Goal: Find specific page/section: Find specific page/section

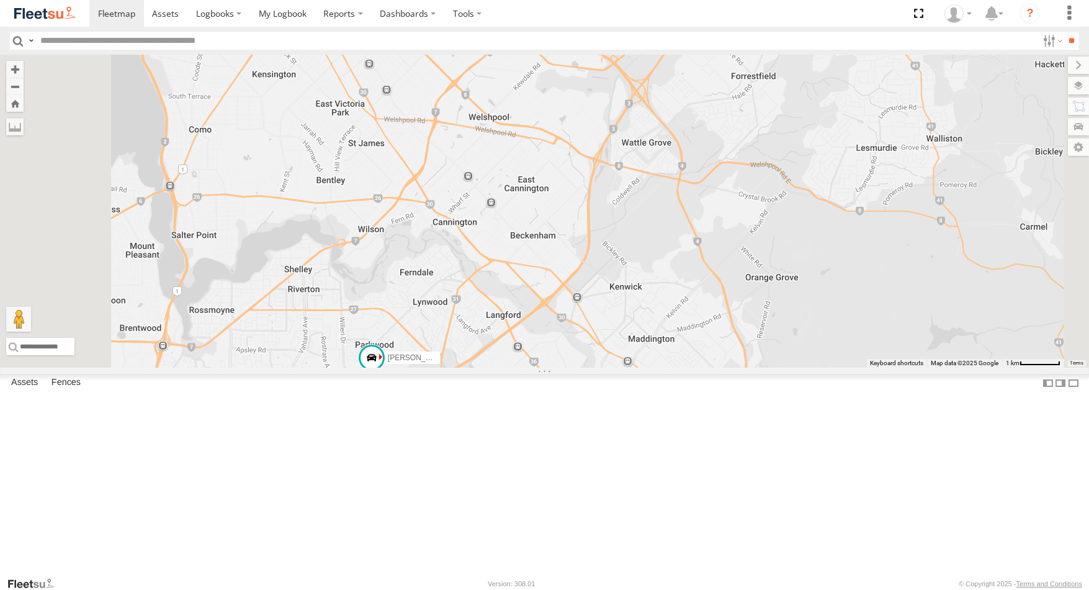
drag, startPoint x: 628, startPoint y: 319, endPoint x: 647, endPoint y: 431, distance: 113.3
click at [647, 367] on div "Zac Hollyoak -1HSK204 Tyson Turner - 1IAM429 - 0456 928 992 Roustabout - 1DDP09…" at bounding box center [544, 211] width 1089 height 313
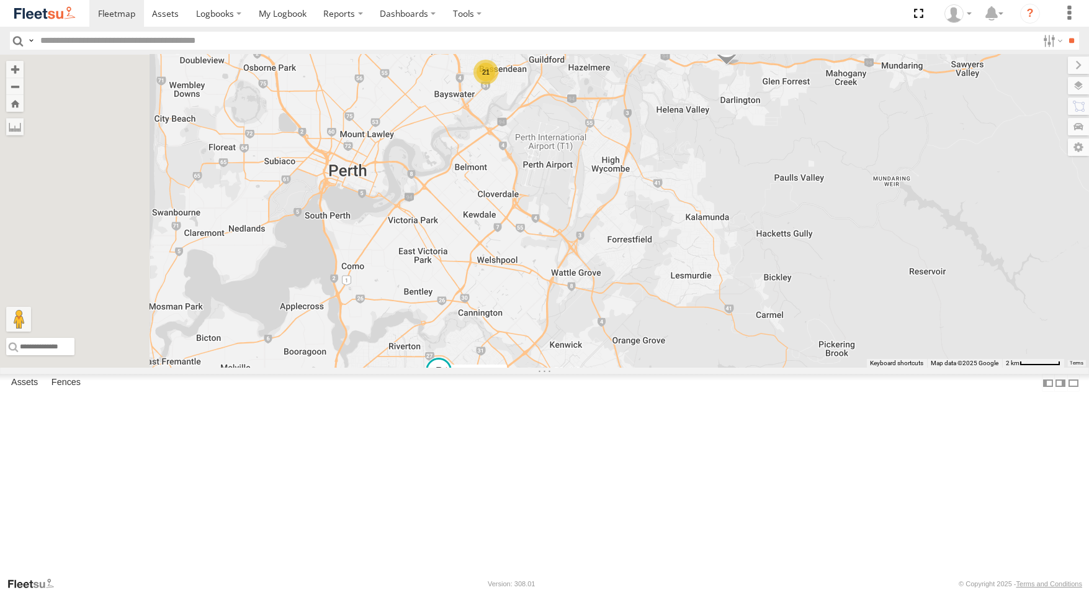
drag, startPoint x: 589, startPoint y: 255, endPoint x: 626, endPoint y: 392, distance: 142.0
click at [626, 367] on div "Zac Hollyoak -1HSK204 Tyson Turner - 1IAM429 - 0456 928 992 Roustabout - 1DDP09…" at bounding box center [544, 211] width 1089 height 313
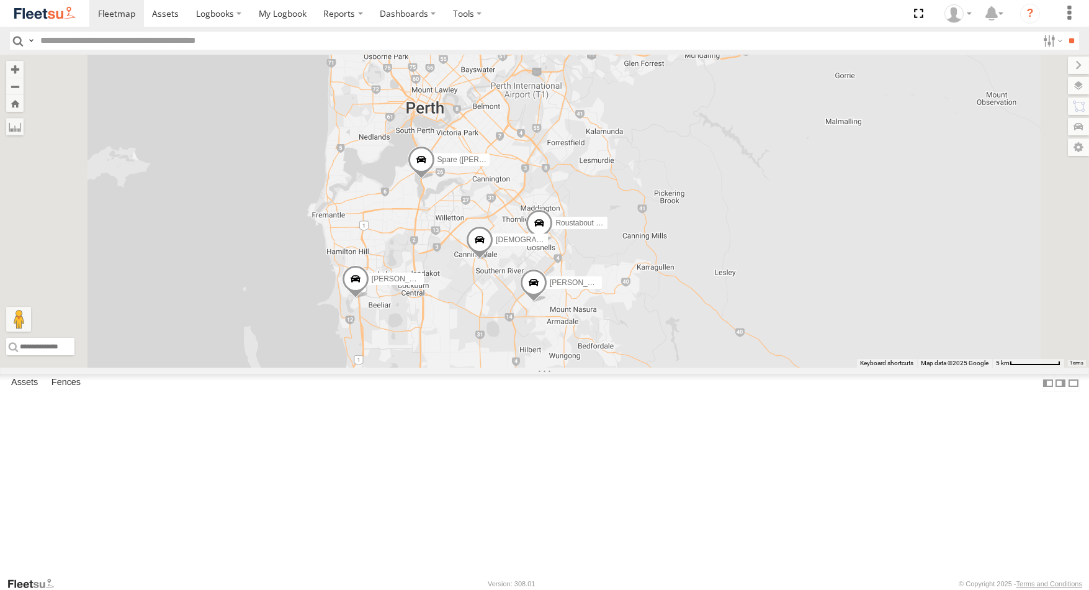
drag, startPoint x: 725, startPoint y: 145, endPoint x: 670, endPoint y: 526, distance: 385.1
click at [670, 367] on div "[PERSON_NAME] -1HSK204 [PERSON_NAME] - 1HSK205 - 0481 998 670 [PERSON_NAME] - 1…" at bounding box center [544, 211] width 1089 height 313
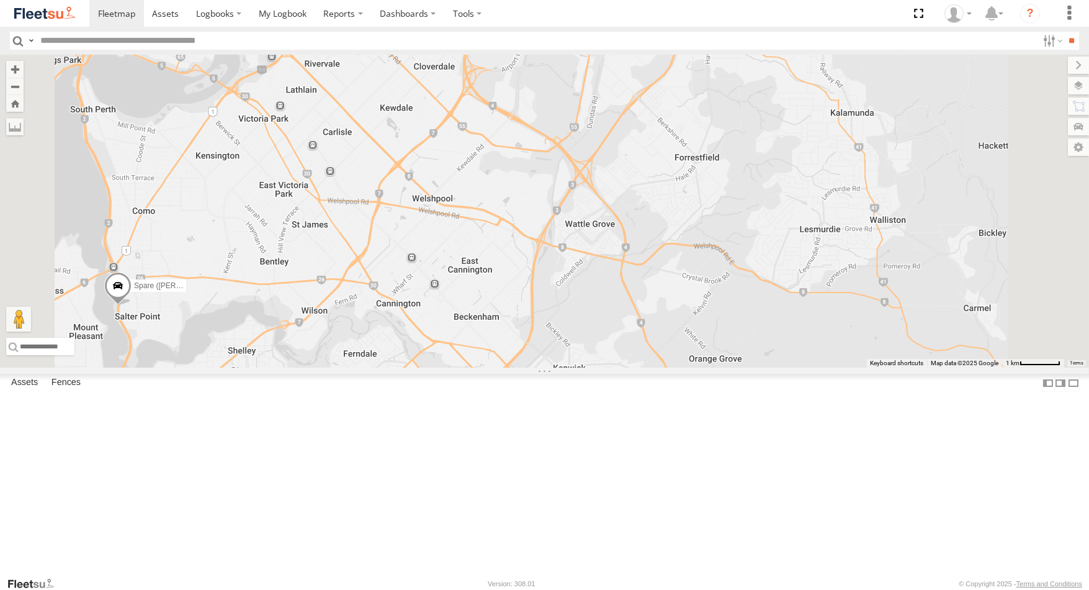
drag, startPoint x: 803, startPoint y: 288, endPoint x: 728, endPoint y: 422, distance: 152.8
click at [728, 367] on div "[PERSON_NAME] -1HSK204 [PERSON_NAME] - 1HSK205 - 0481 998 670 [PERSON_NAME] - 1…" at bounding box center [544, 211] width 1089 height 313
